Goal: Task Accomplishment & Management: Use online tool/utility

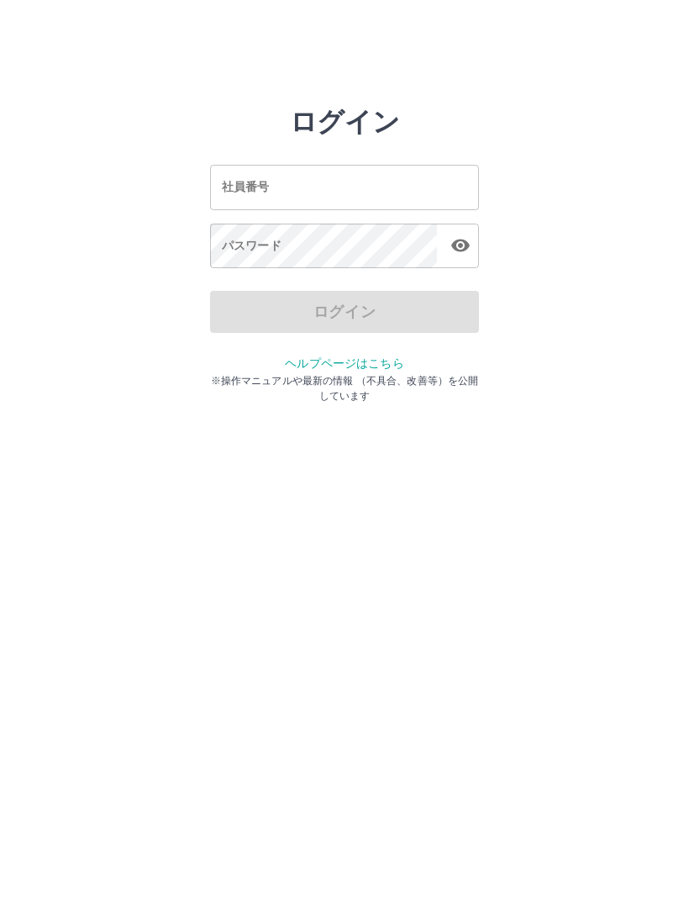
click at [245, 201] on input "社員番号" at bounding box center [344, 187] width 269 height 45
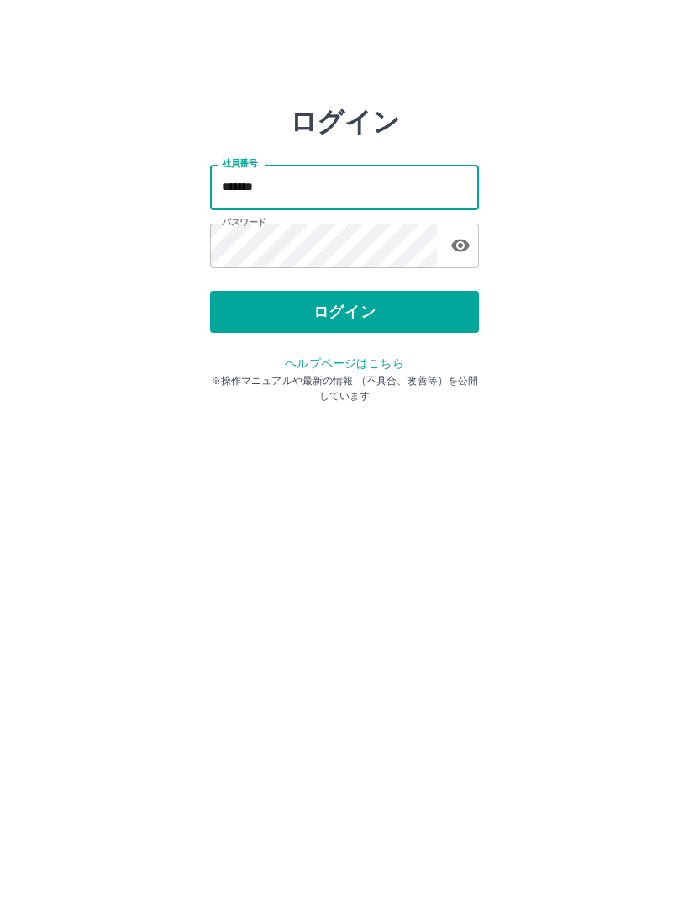
click at [284, 183] on input "*******" at bounding box center [344, 187] width 269 height 45
type input "*******"
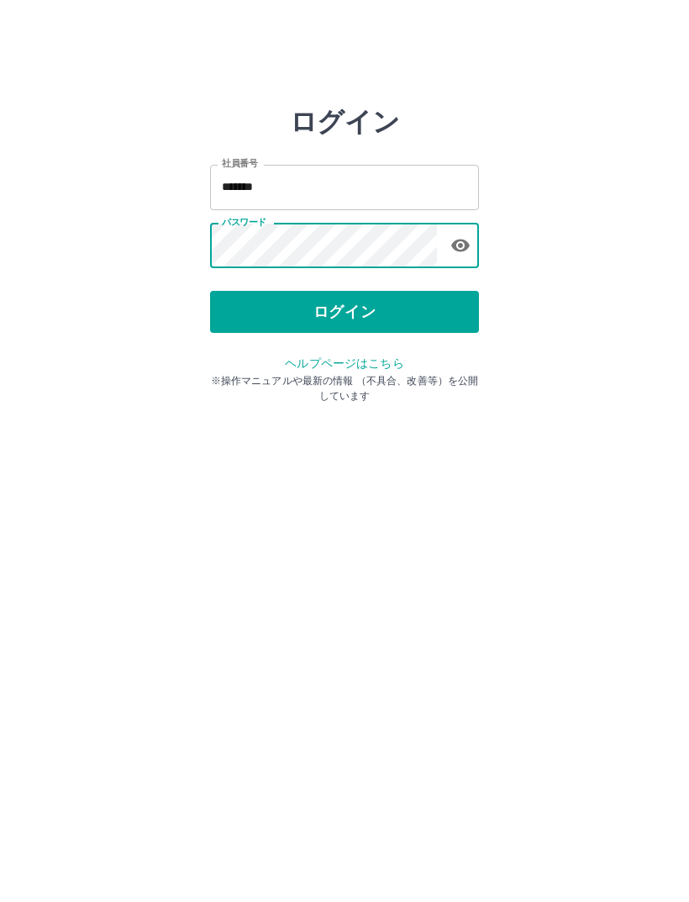
click at [366, 302] on button "ログイン" at bounding box center [344, 312] width 269 height 42
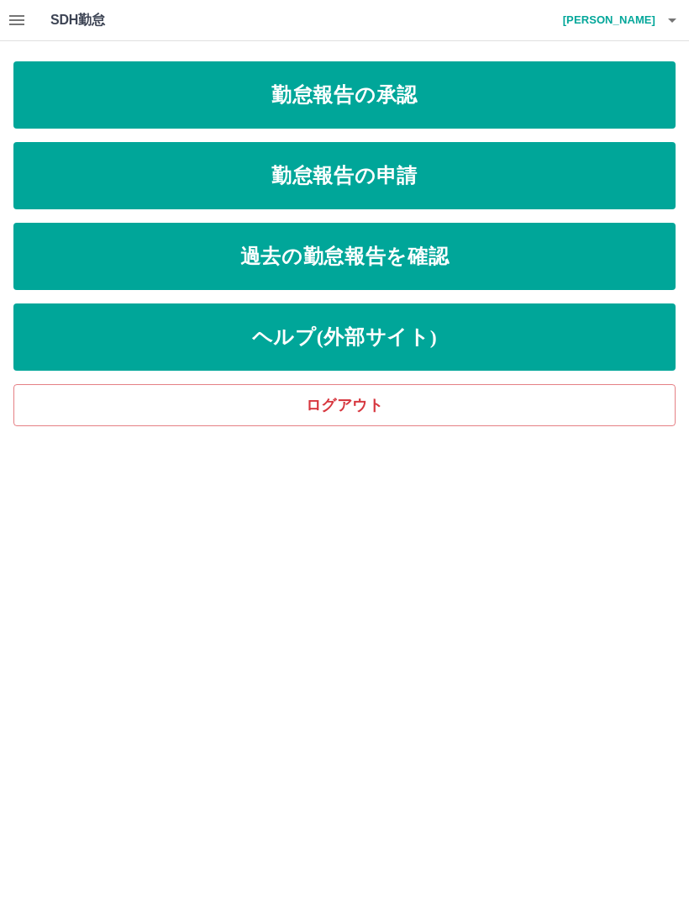
click at [430, 95] on link "勤怠報告の承認" at bounding box center [344, 94] width 662 height 67
click at [453, 95] on link "勤怠報告の承認" at bounding box center [344, 94] width 662 height 67
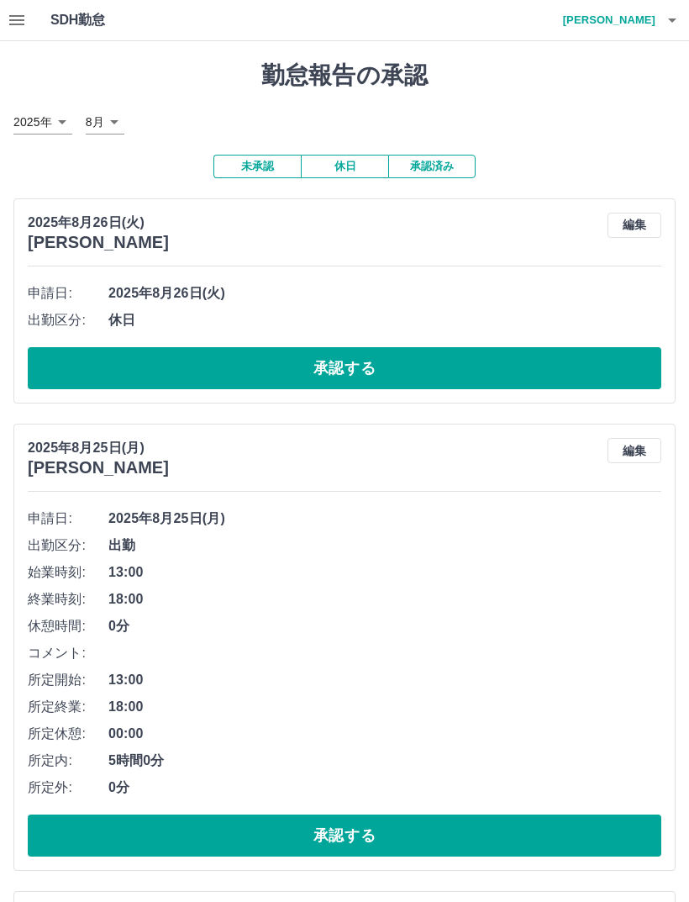
click at [382, 356] on button "承認する" at bounding box center [345, 368] width 634 height 42
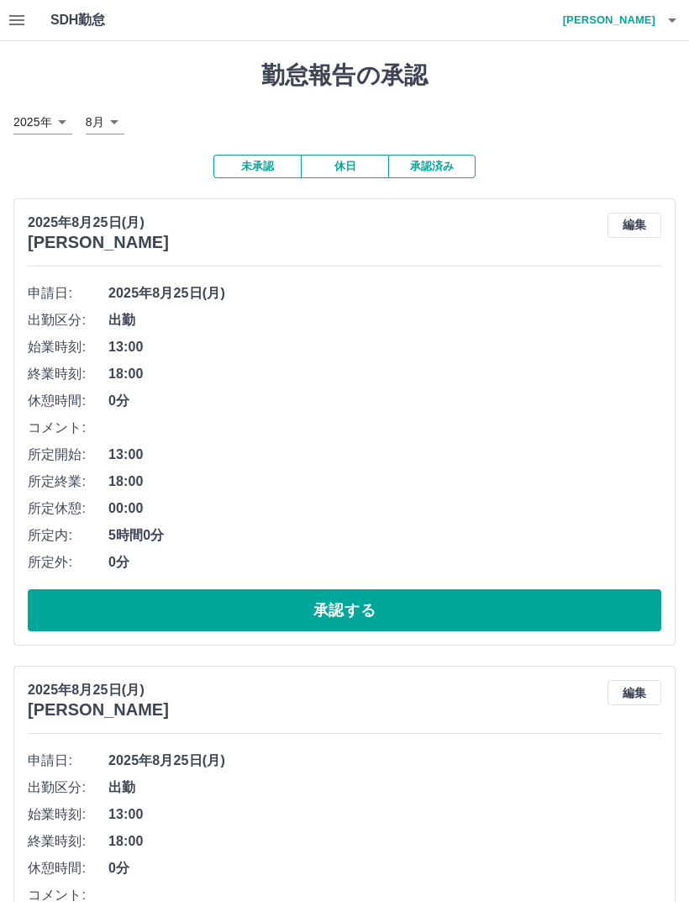
click at [454, 594] on button "承認する" at bounding box center [345, 610] width 634 height 42
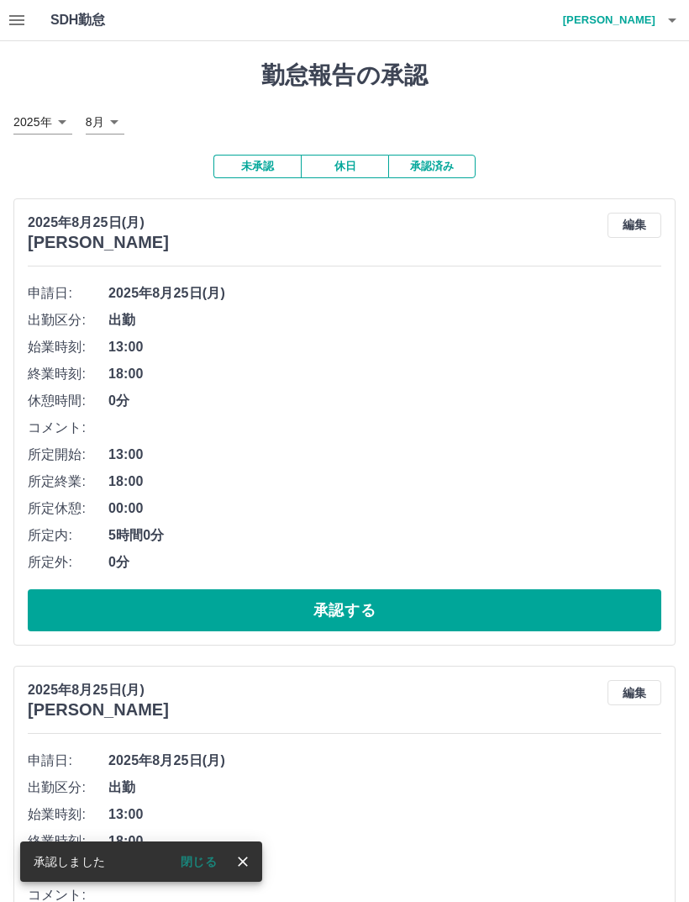
click at [429, 594] on button "承認する" at bounding box center [345, 610] width 634 height 42
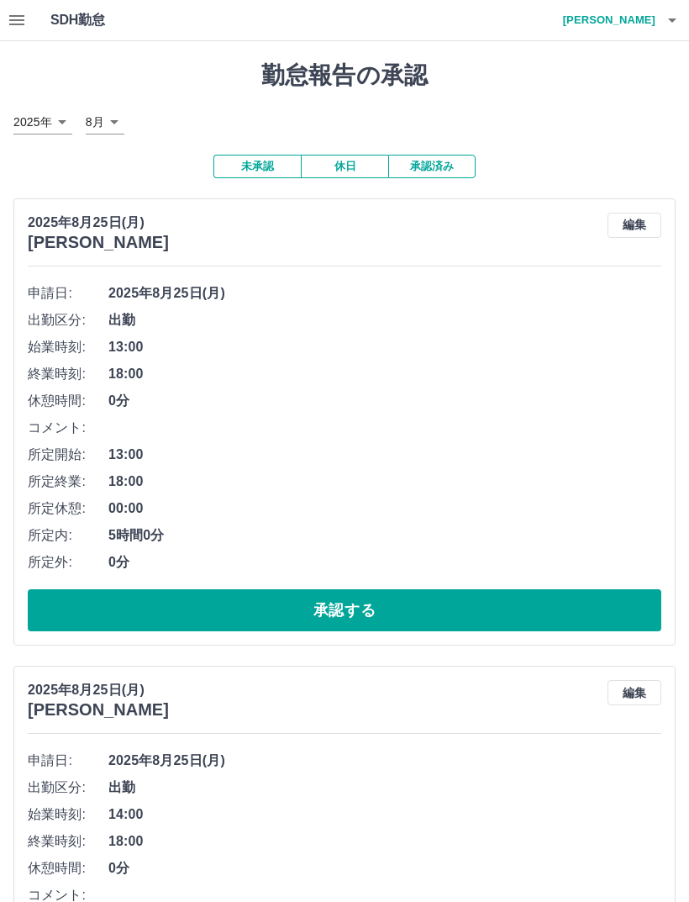
click at [435, 602] on button "承認する" at bounding box center [345, 610] width 634 height 42
click at [315, 596] on button "承認する" at bounding box center [345, 610] width 634 height 42
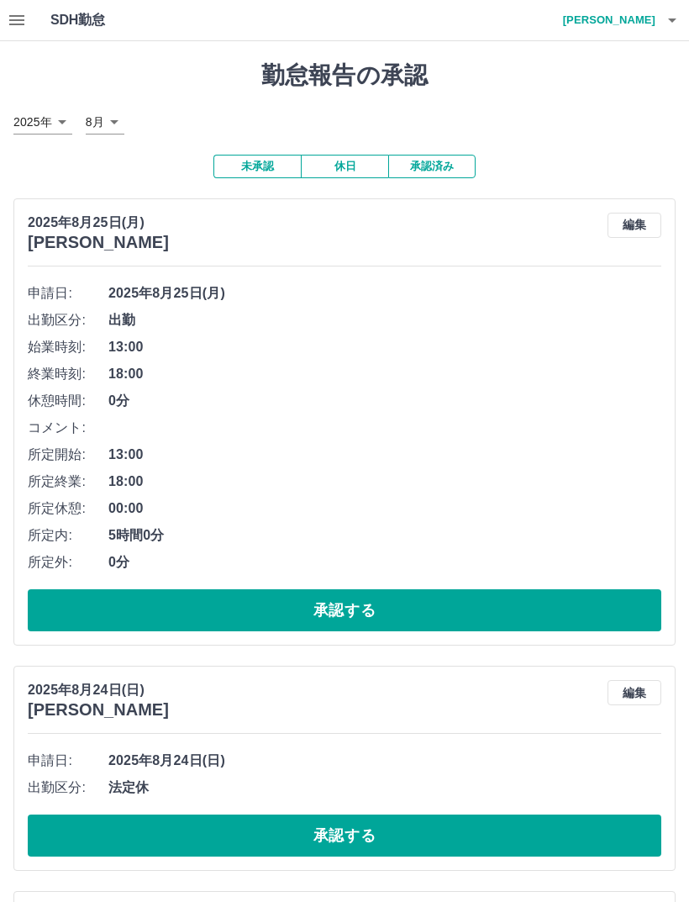
click at [382, 598] on button "承認する" at bounding box center [345, 610] width 634 height 42
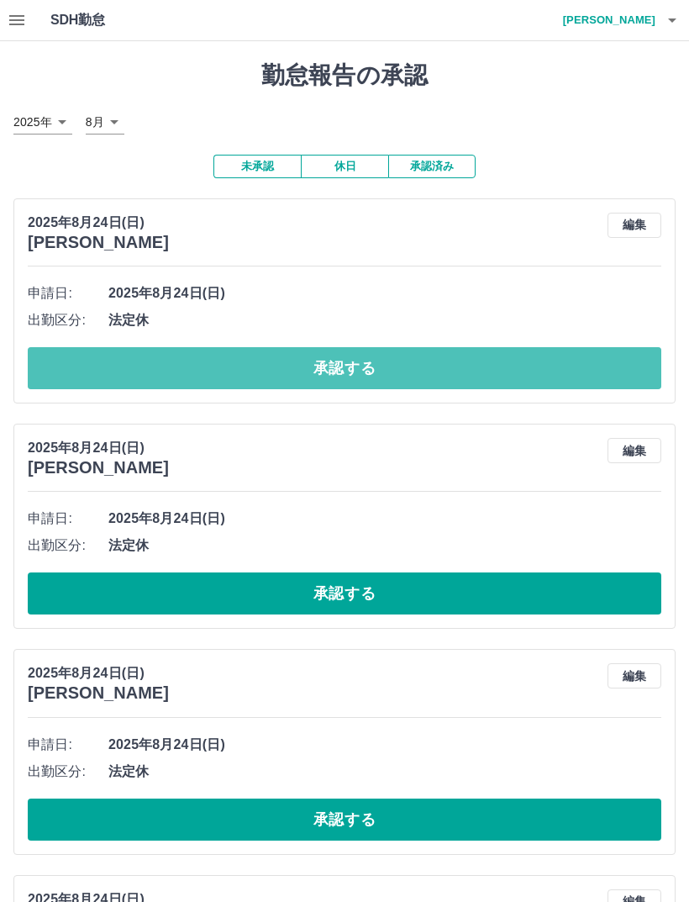
click at [397, 351] on button "承認する" at bounding box center [345, 368] width 634 height 42
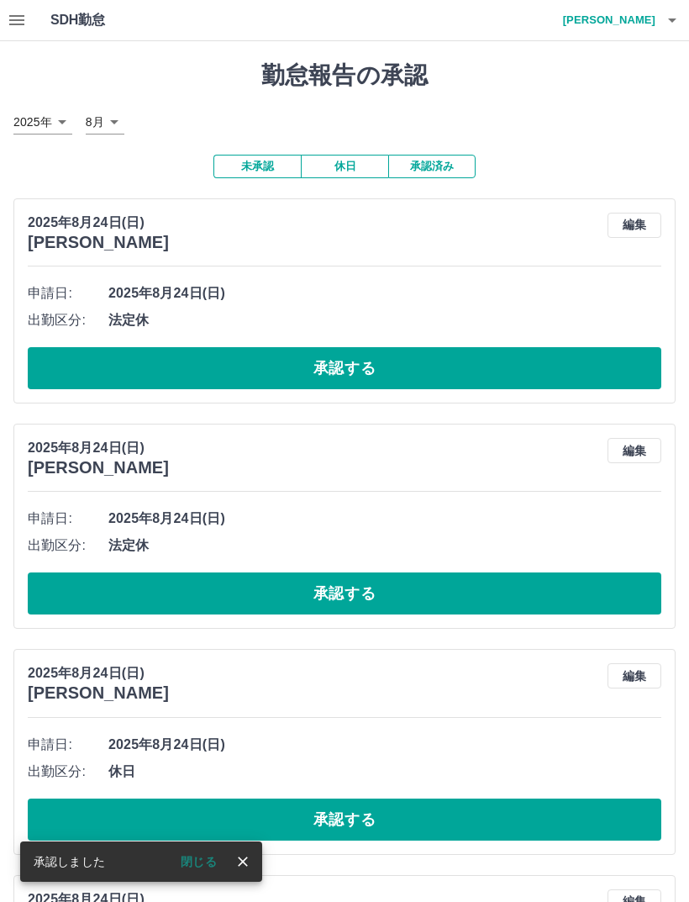
click at [387, 360] on button "承認する" at bounding box center [345, 368] width 634 height 42
click at [382, 348] on button "承認する" at bounding box center [345, 368] width 634 height 42
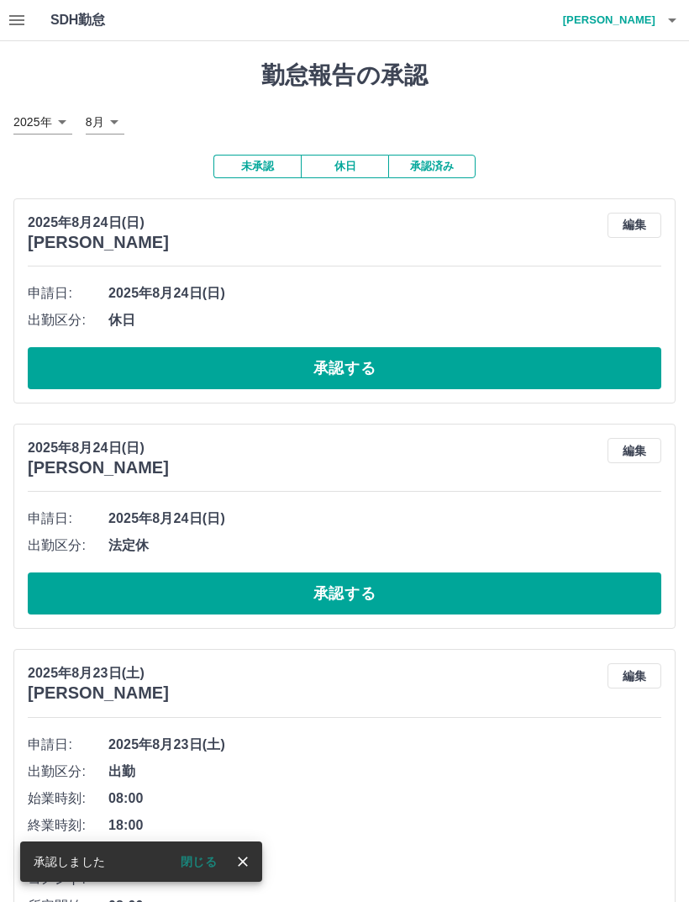
click at [409, 367] on button "承認する" at bounding box center [345, 368] width 634 height 42
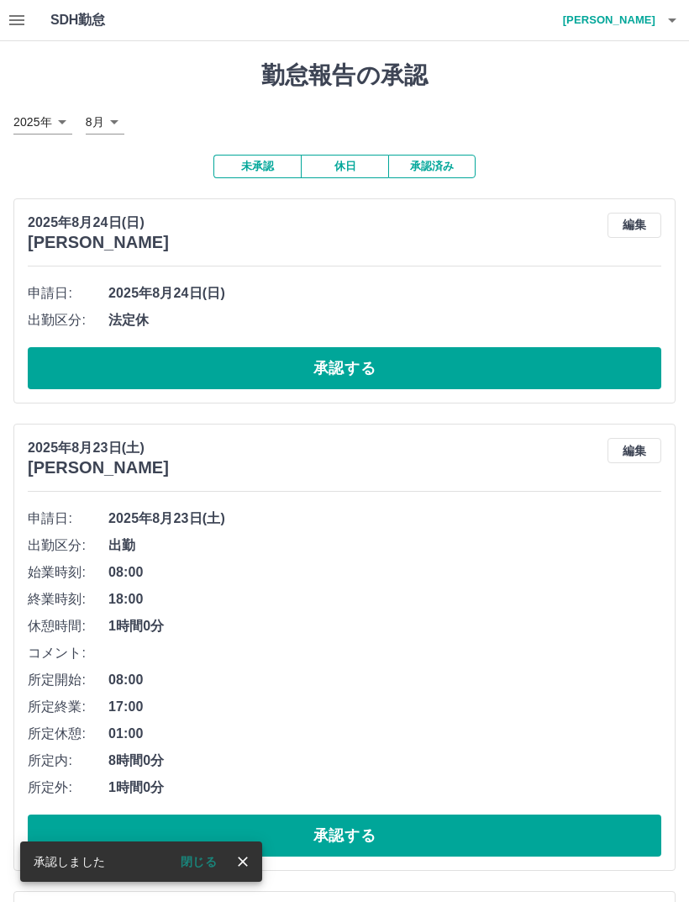
click at [433, 361] on button "承認する" at bounding box center [345, 368] width 634 height 42
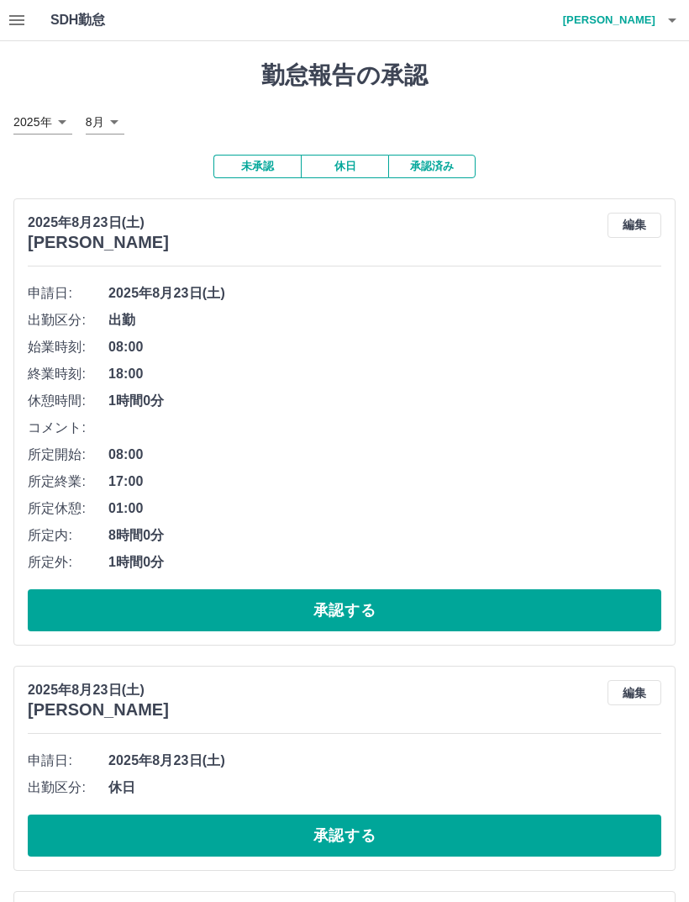
click at [410, 596] on button "承認する" at bounding box center [345, 610] width 634 height 42
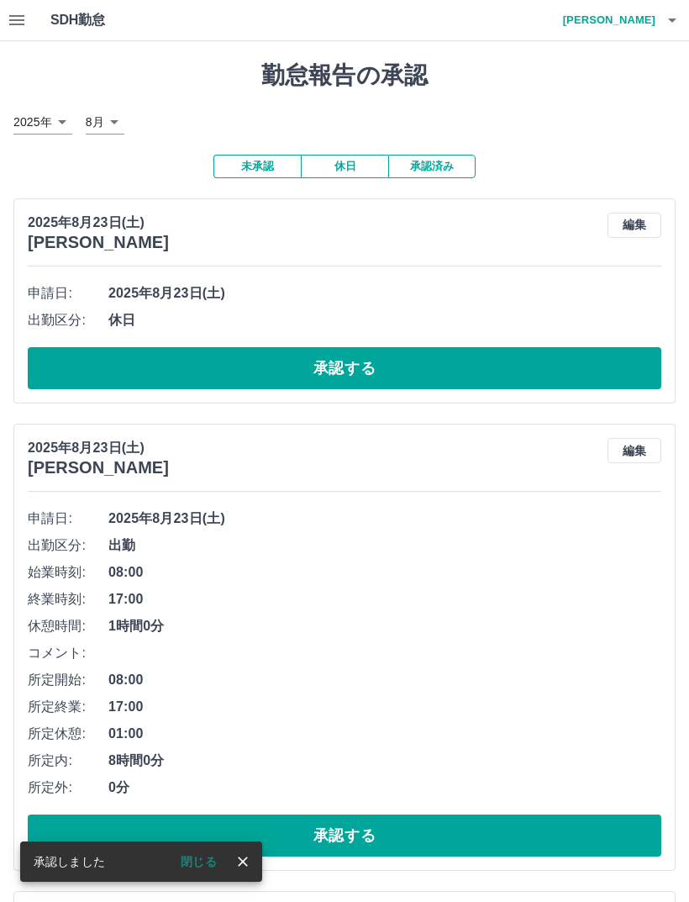
click at [409, 364] on button "承認する" at bounding box center [345, 368] width 634 height 42
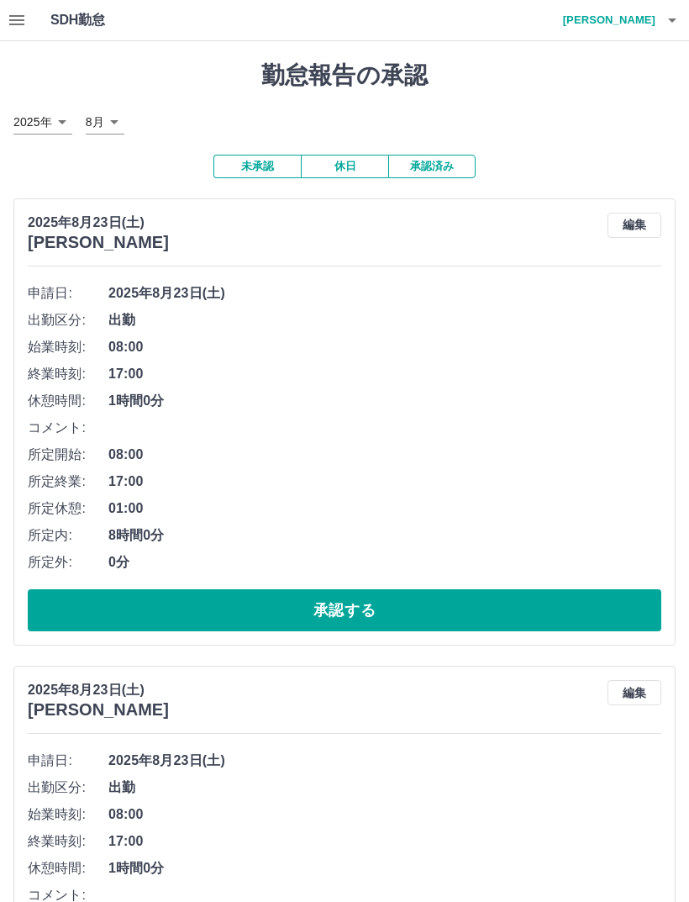
click at [400, 578] on div "申請日: [DATE] 出勤区分: 出勤 始業時刻: 08:00 終業時刻: 17:00 休憩時間: 1時間0分 コメント: 所定開始: 08:00 所定終業…" at bounding box center [345, 455] width 634 height 351
click at [456, 627] on button "承認する" at bounding box center [345, 610] width 634 height 42
click at [392, 594] on button "承認する" at bounding box center [345, 610] width 634 height 42
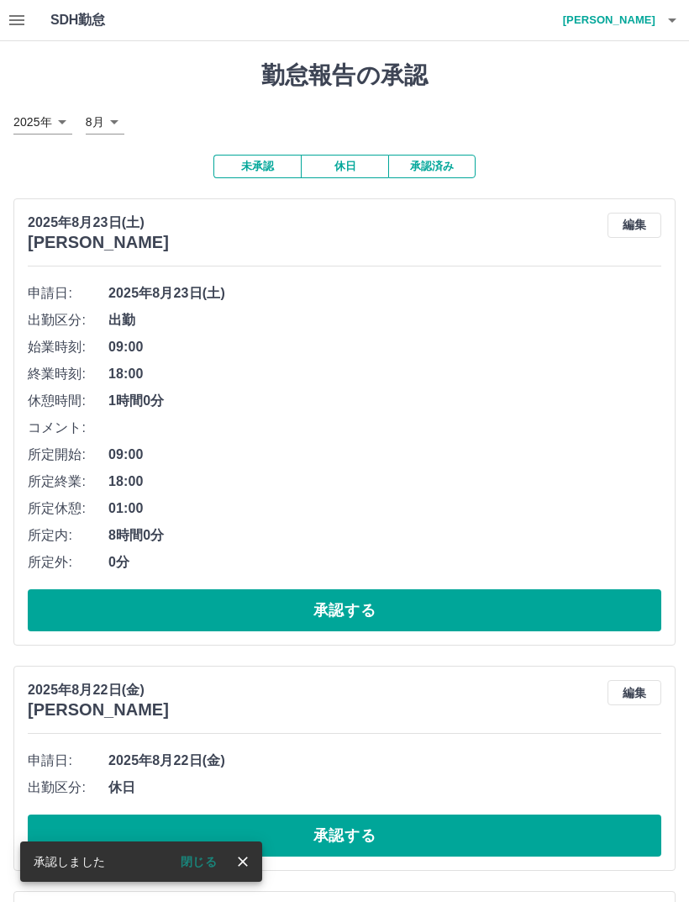
click at [404, 601] on button "承認する" at bounding box center [345, 610] width 634 height 42
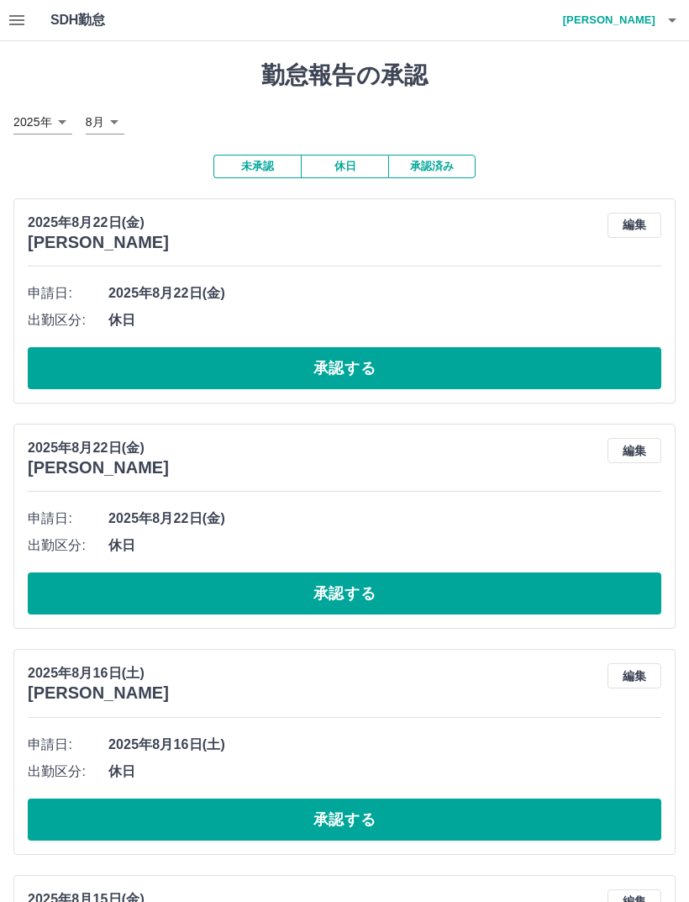
click at [329, 360] on button "承認する" at bounding box center [345, 368] width 634 height 42
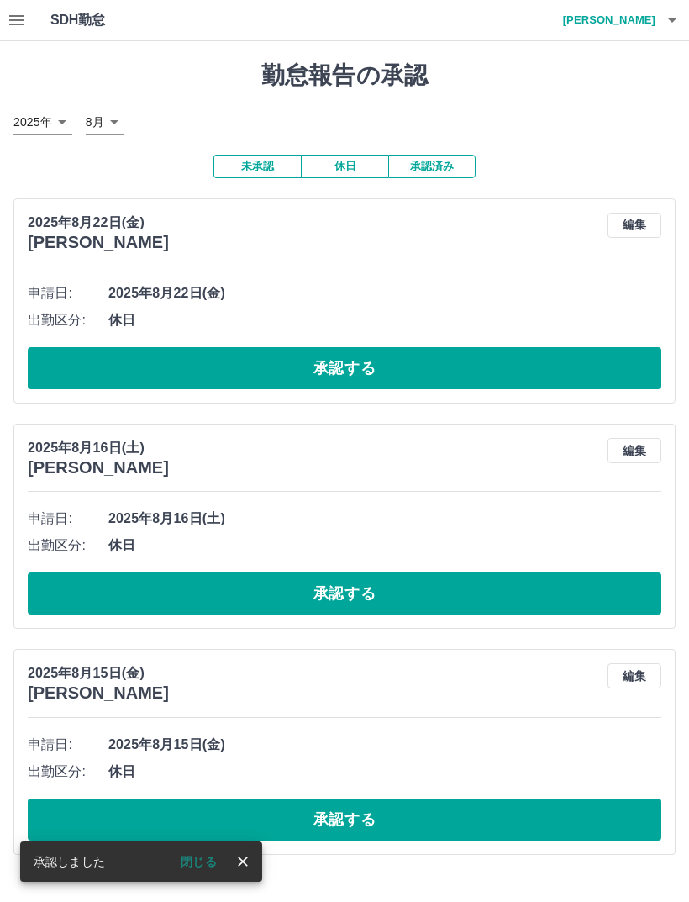
click at [422, 356] on button "承認する" at bounding box center [345, 368] width 634 height 42
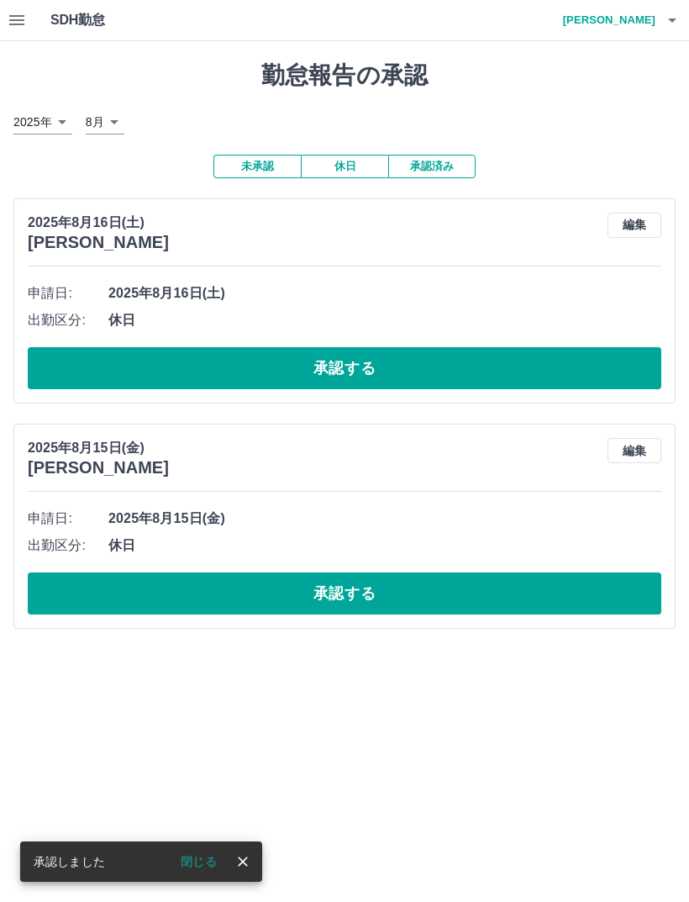
click at [411, 580] on button "承認する" at bounding box center [345, 593] width 634 height 42
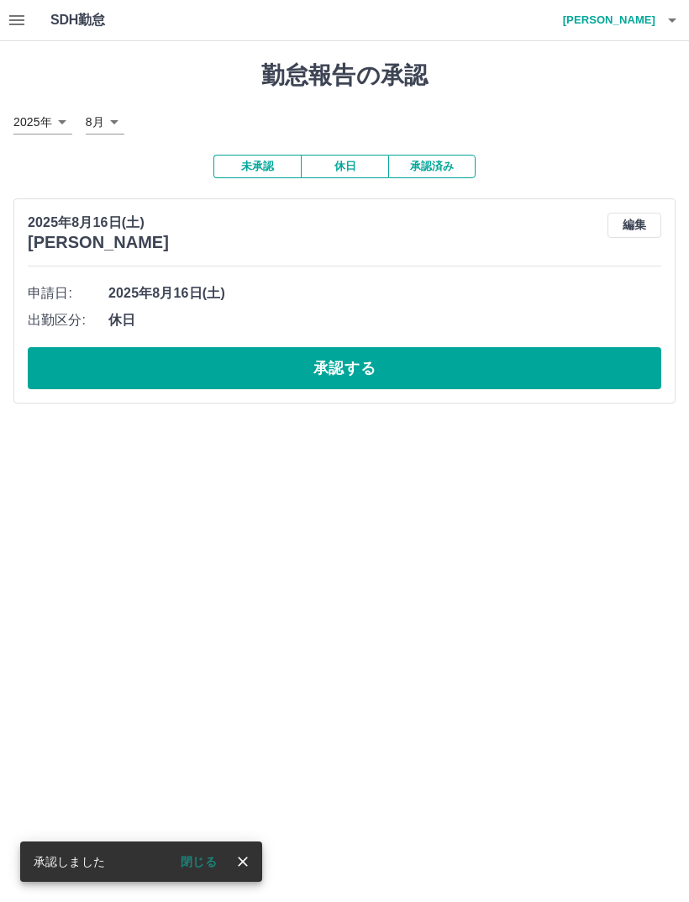
click at [419, 367] on button "承認する" at bounding box center [345, 368] width 634 height 42
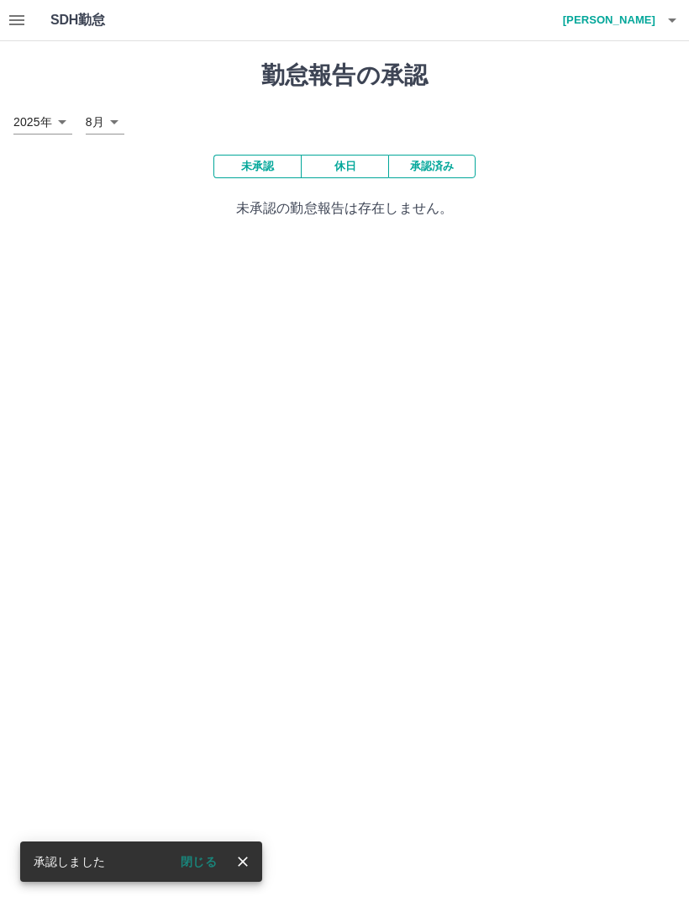
click at [446, 158] on button "承認済み" at bounding box center [431, 167] width 87 height 24
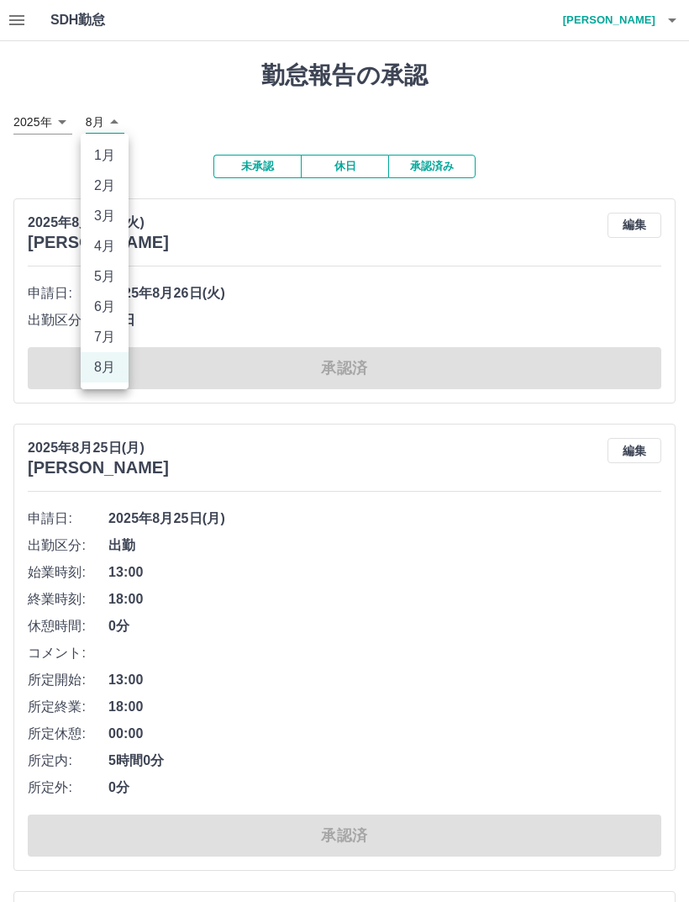
click at [111, 369] on li "8月" at bounding box center [105, 367] width 48 height 30
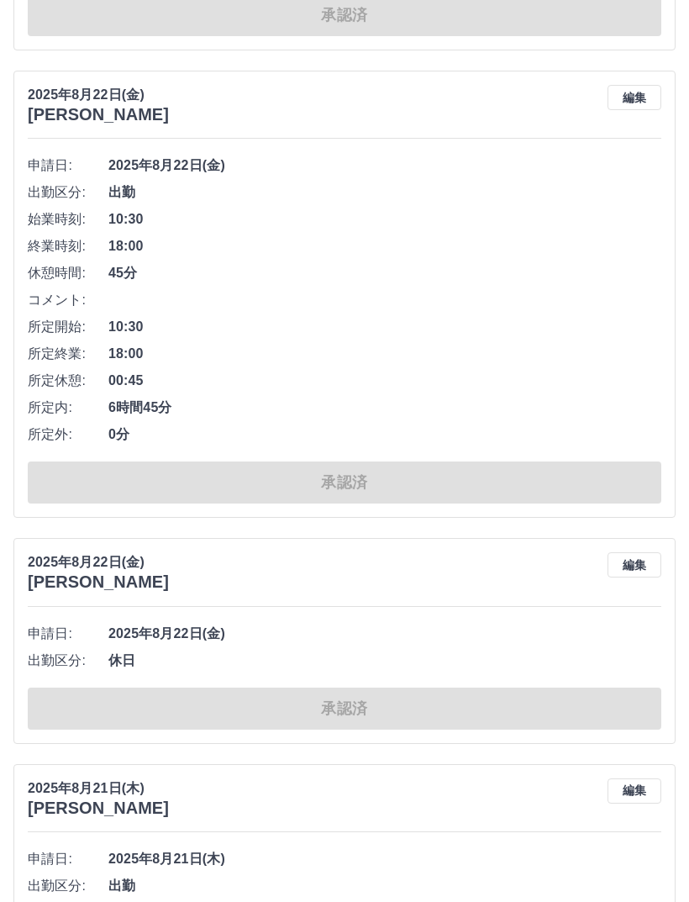
scroll to position [8566, 0]
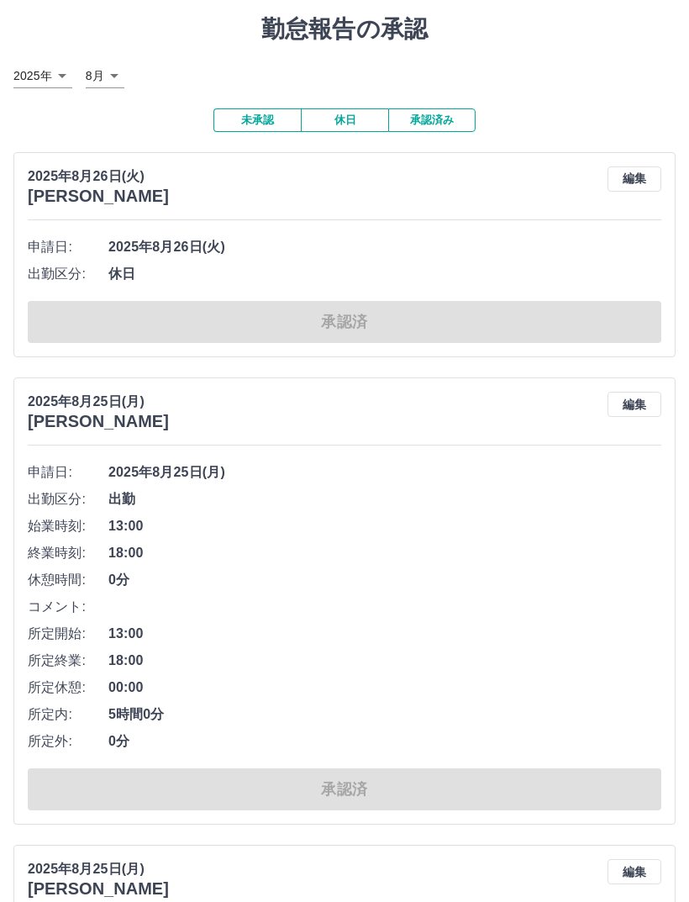
scroll to position [0, 0]
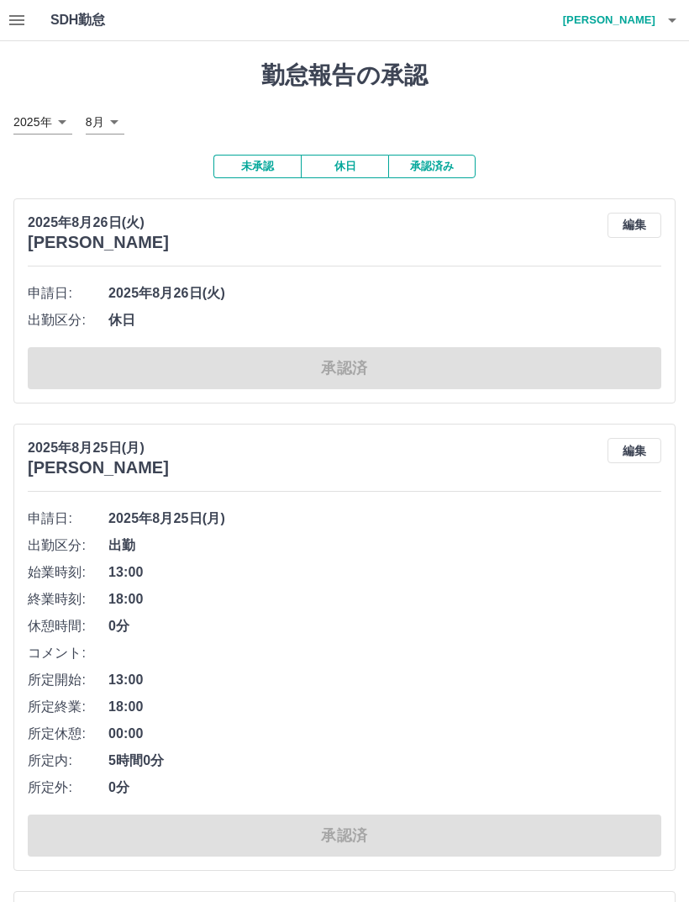
click at [240, 169] on button "未承認" at bounding box center [257, 167] width 87 height 24
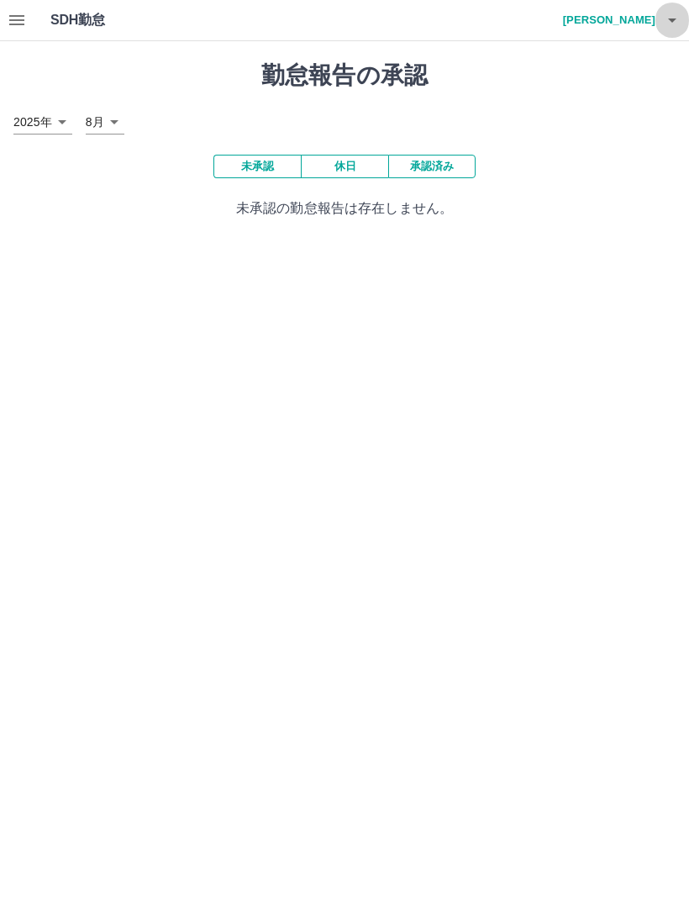
click at [683, 24] on button "button" at bounding box center [673, 20] width 34 height 40
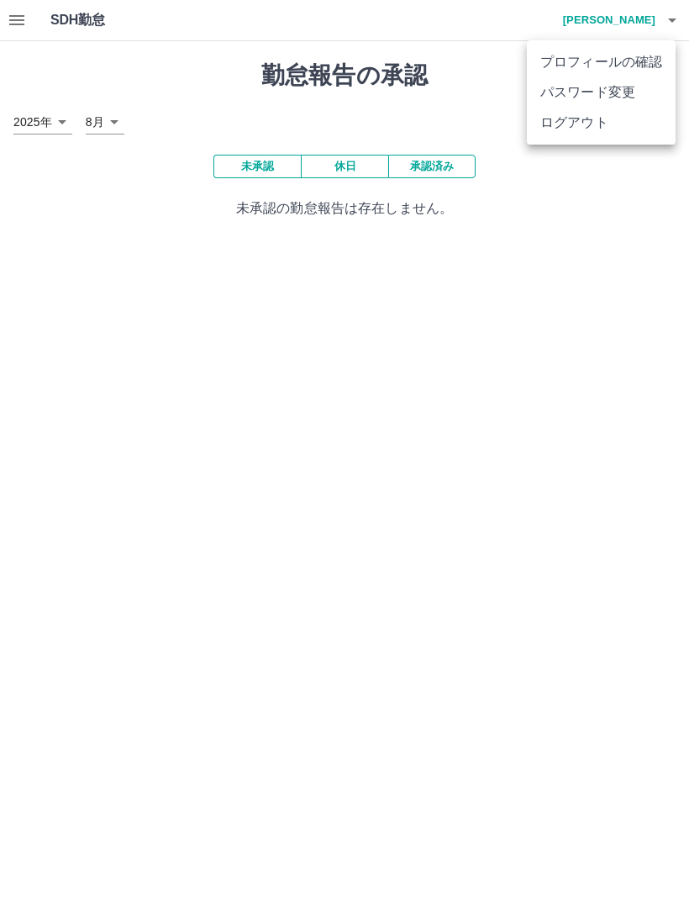
click at [574, 124] on li "ログアウト" at bounding box center [601, 123] width 149 height 30
